Goal: Find specific page/section: Find specific page/section

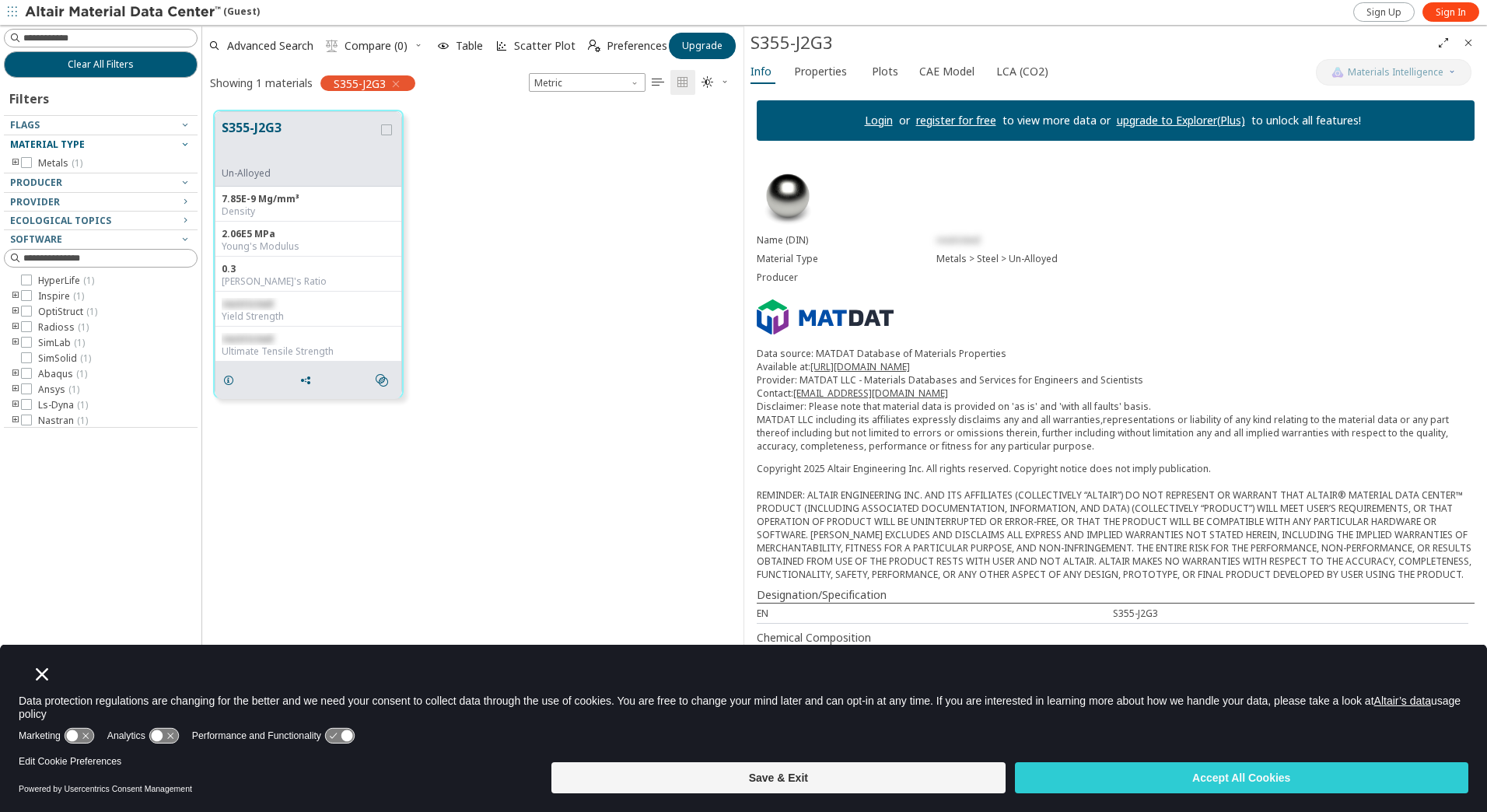
click at [180, 141] on icon "button" at bounding box center [185, 143] width 12 height 12
click at [399, 86] on icon "button" at bounding box center [395, 84] width 12 height 12
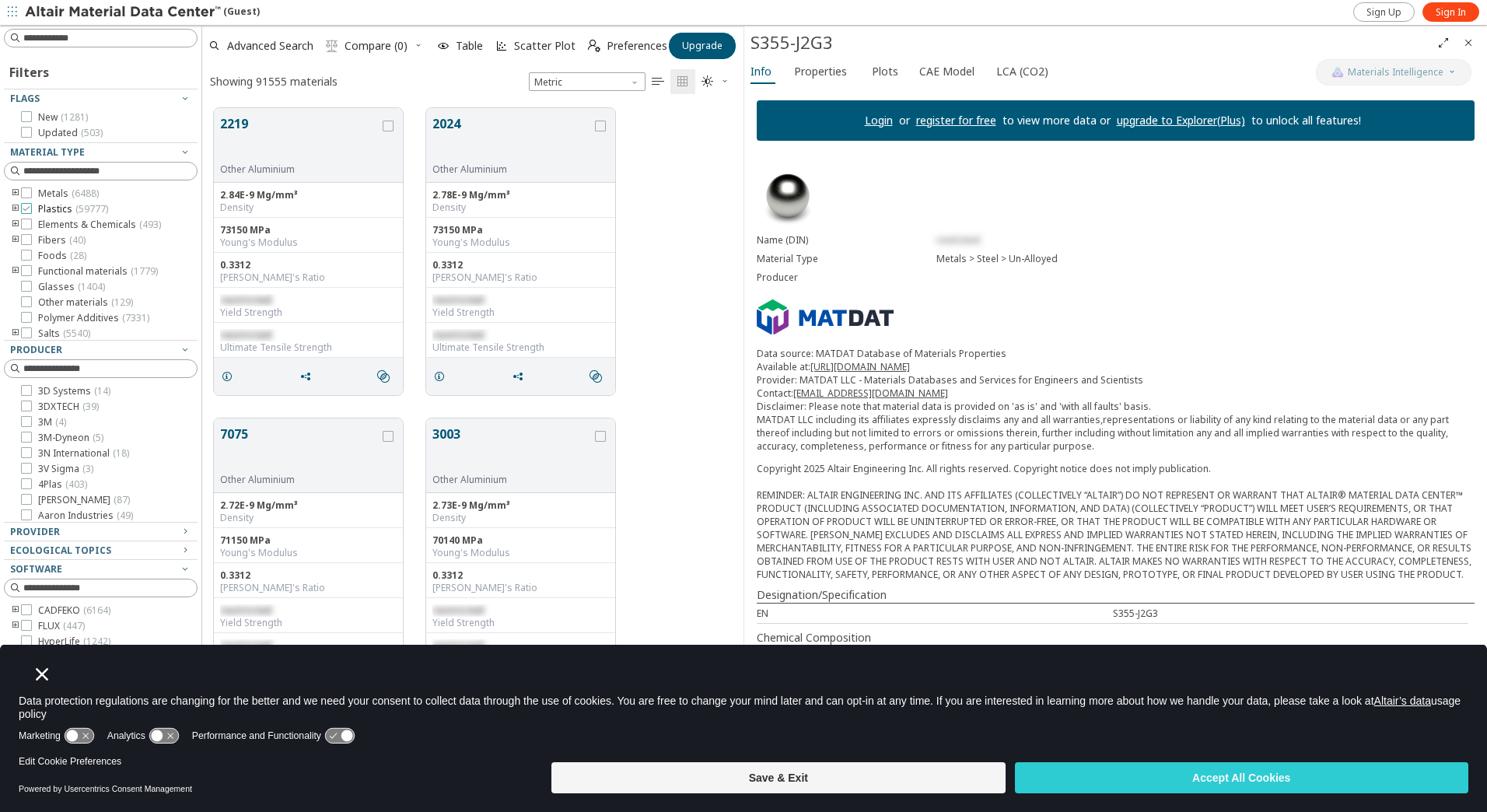
click at [27, 207] on icon at bounding box center [26, 208] width 11 height 11
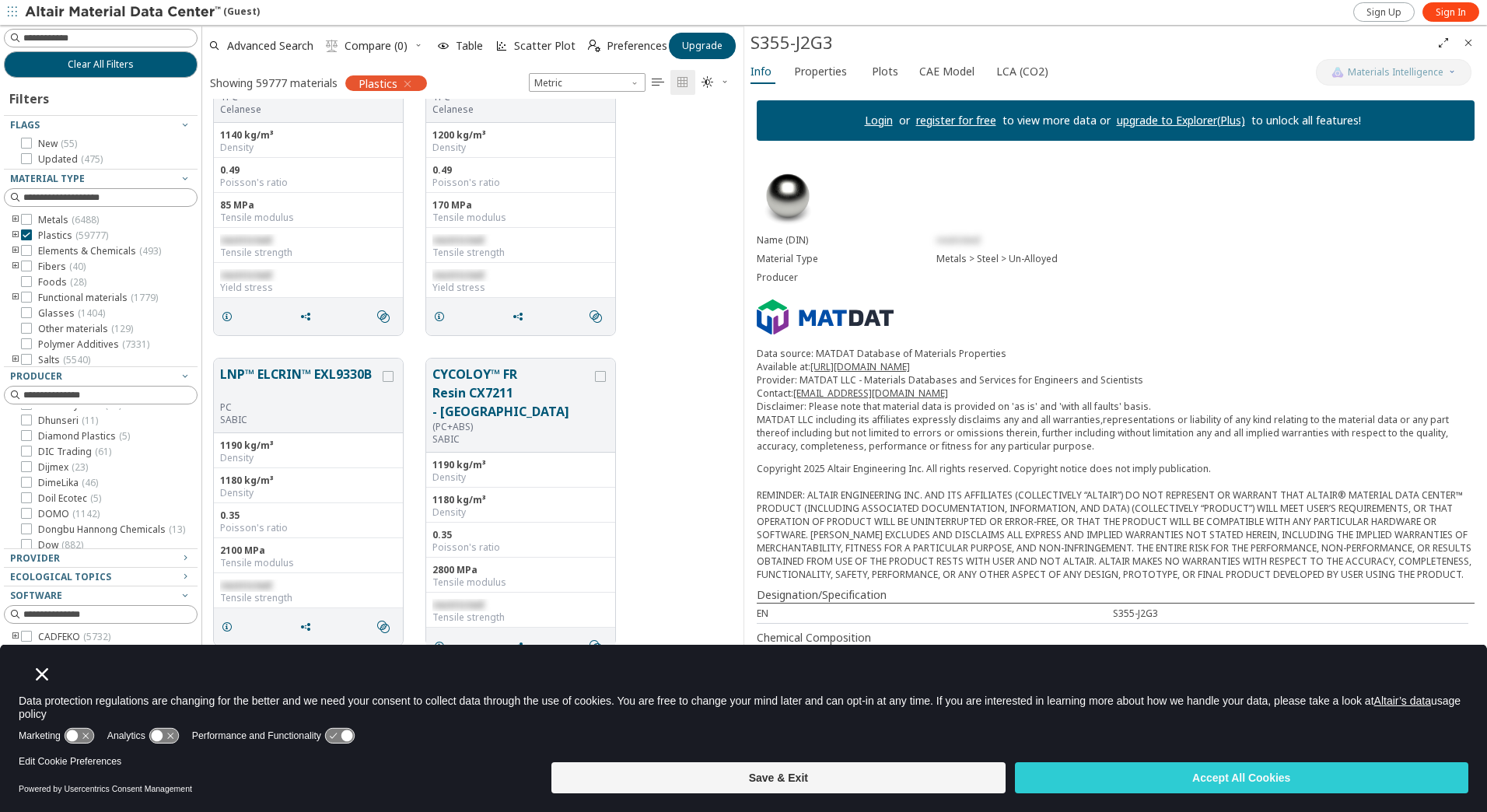
scroll to position [1400, 0]
click at [142, 561] on div "Provider" at bounding box center [94, 558] width 169 height 12
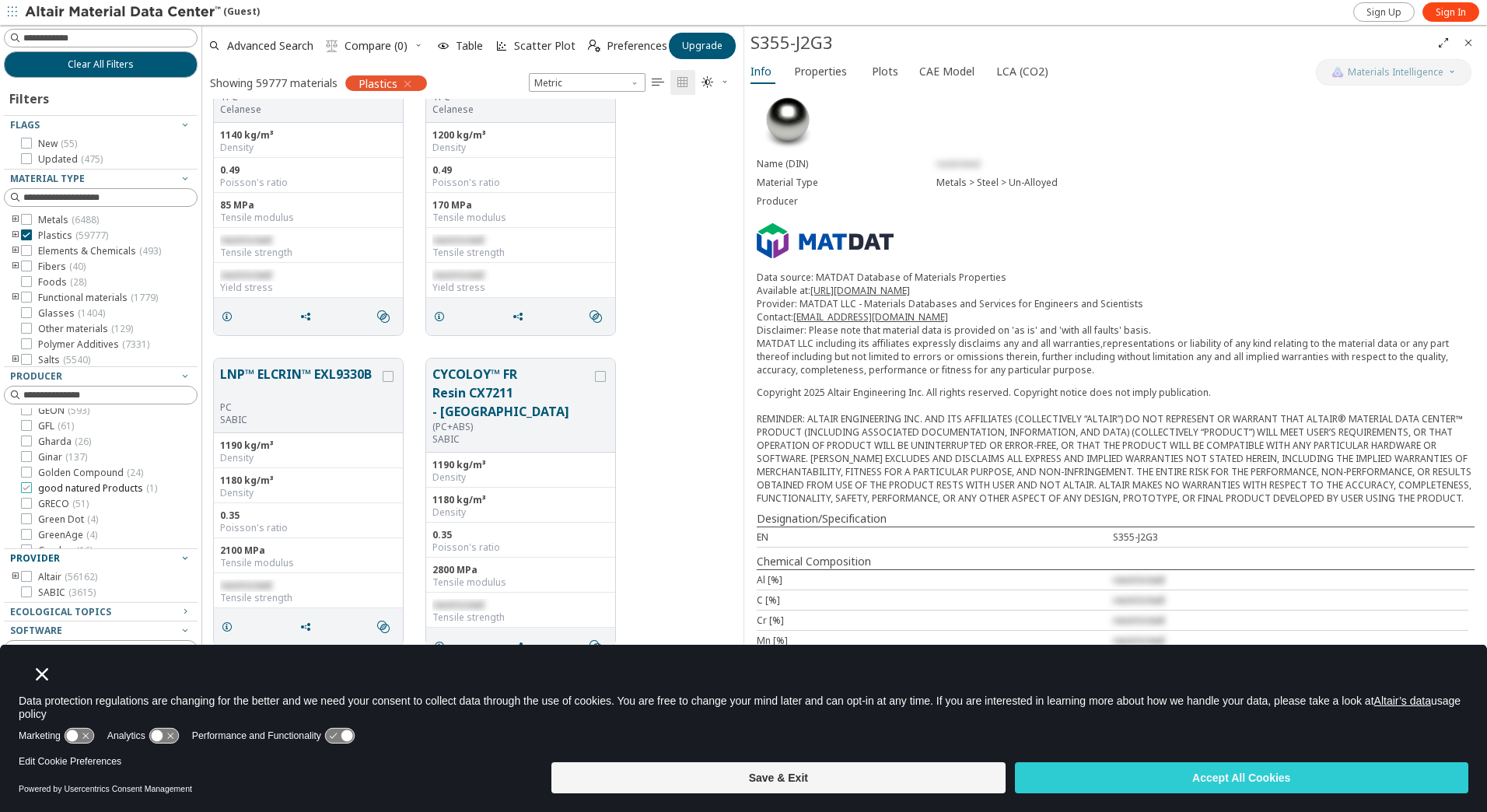
scroll to position [2254, 0]
click at [144, 615] on div "Ecological Topics" at bounding box center [94, 611] width 169 height 12
click at [46, 672] on icon "Close" at bounding box center [41, 674] width 12 height 12
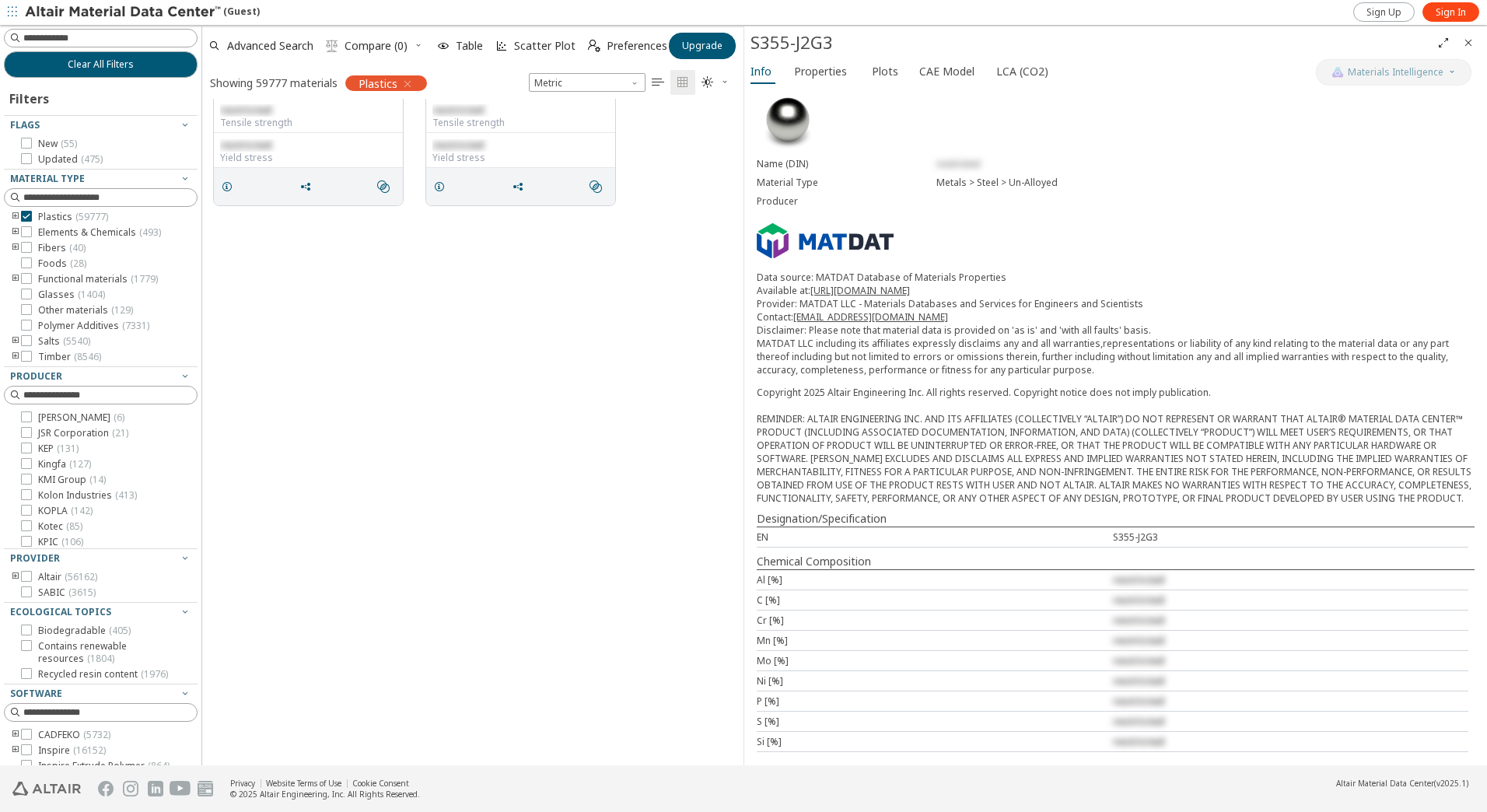
scroll to position [0, 0]
